Goal: Browse casually

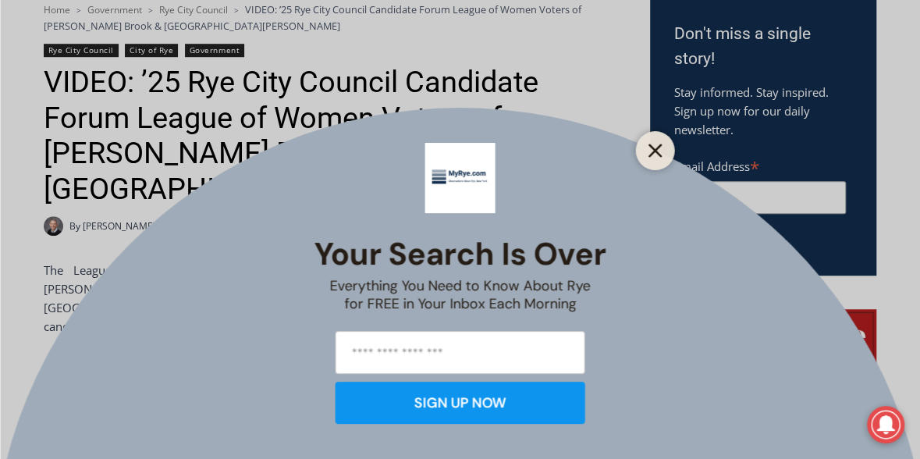
click at [658, 151] on icon "Close" at bounding box center [655, 151] width 14 height 14
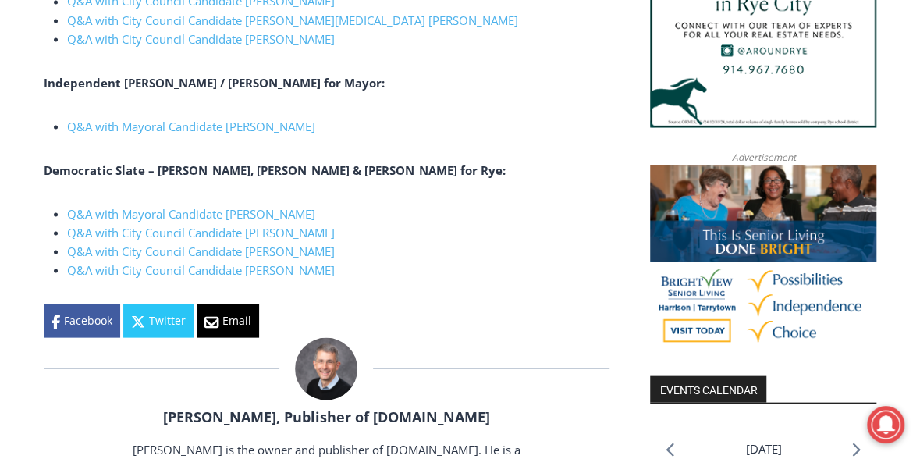
scroll to position [1374, 0]
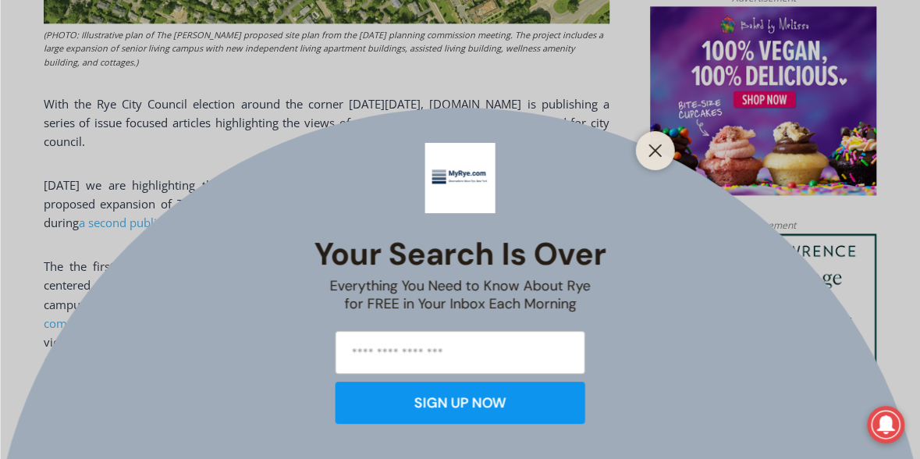
scroll to position [1092, 0]
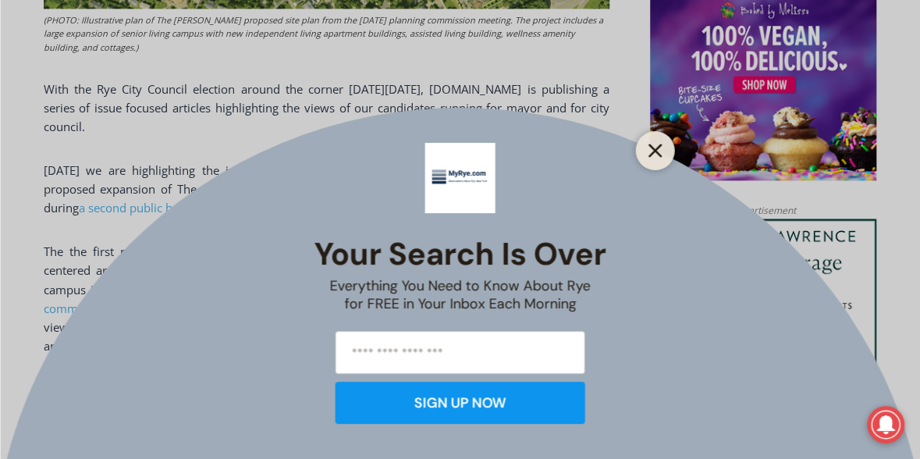
click at [660, 151] on icon "Close" at bounding box center [655, 151] width 14 height 14
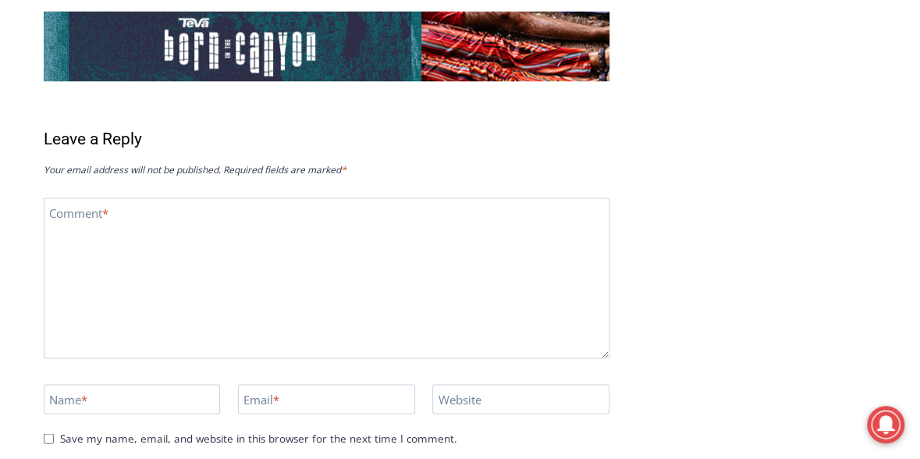
scroll to position [4056, 0]
